Goal: Information Seeking & Learning: Find contact information

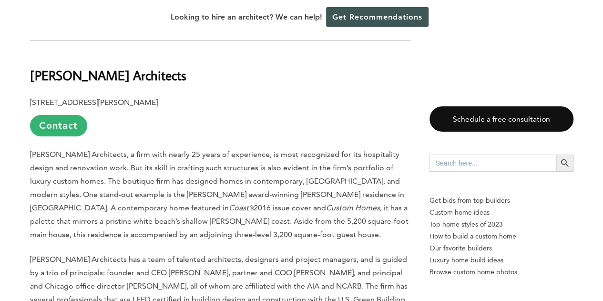
scroll to position [1660, 0]
drag, startPoint x: 28, startPoint y: 61, endPoint x: 208, endPoint y: 81, distance: 181.4
copy div "[PERSON_NAME] Architects [STREET_ADDRESS][PERSON_NAME]"
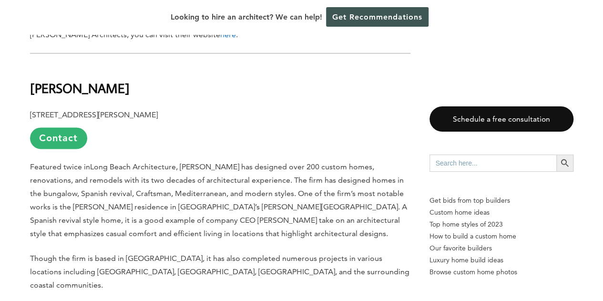
scroll to position [2401, 0]
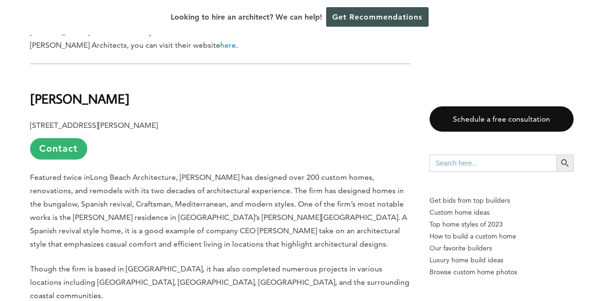
drag, startPoint x: 32, startPoint y: 71, endPoint x: 184, endPoint y: 88, distance: 152.7
click at [184, 88] on div "Last updated on [DATE] 04:01 pm Like many other cities, [GEOGRAPHIC_DATA] is fi…" at bounding box center [220, 150] width 381 height 4055
copy div "[PERSON_NAME] [STREET_ADDRESS][PERSON_NAME]"
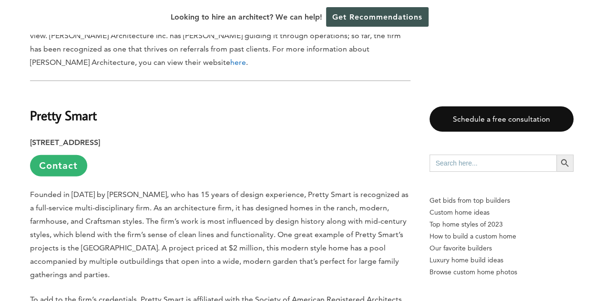
scroll to position [2888, 0]
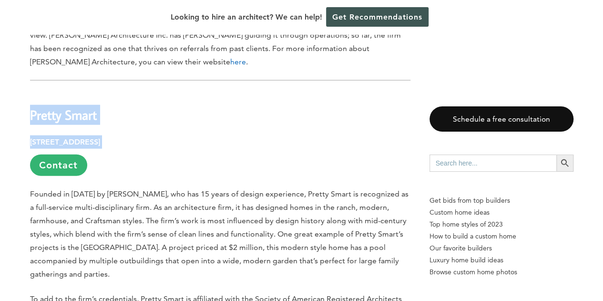
drag, startPoint x: 31, startPoint y: 59, endPoint x: 127, endPoint y: 83, distance: 99.4
copy div "Pretty Smart [STREET_ADDRESS]"
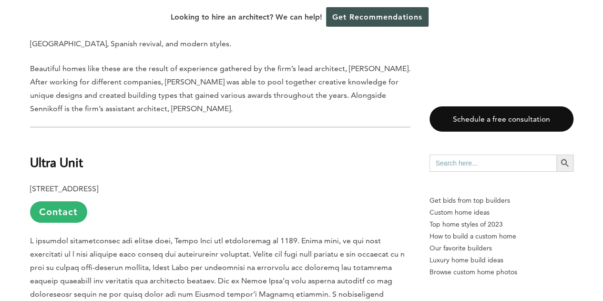
scroll to position [3384, 0]
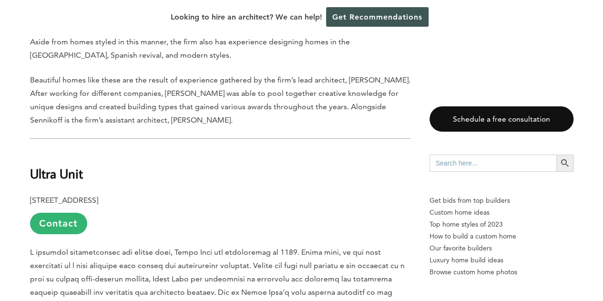
drag, startPoint x: 32, startPoint y: 105, endPoint x: 166, endPoint y: 124, distance: 134.8
copy div "Ultra [GEOGRAPHIC_DATA][STREET_ADDRESS]"
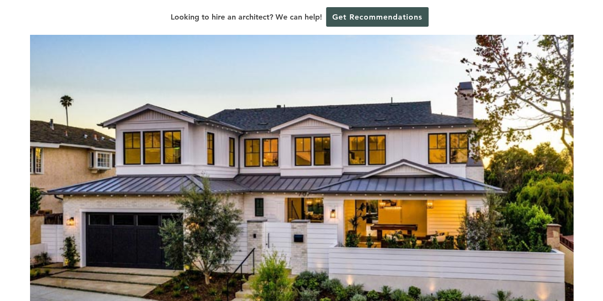
scroll to position [0, 0]
